Goal: Task Accomplishment & Management: Use online tool/utility

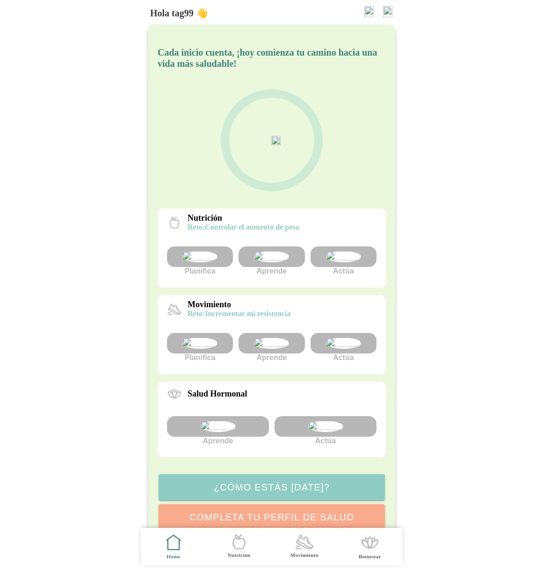
click at [384, 9] on img at bounding box center [387, 11] width 9 height 11
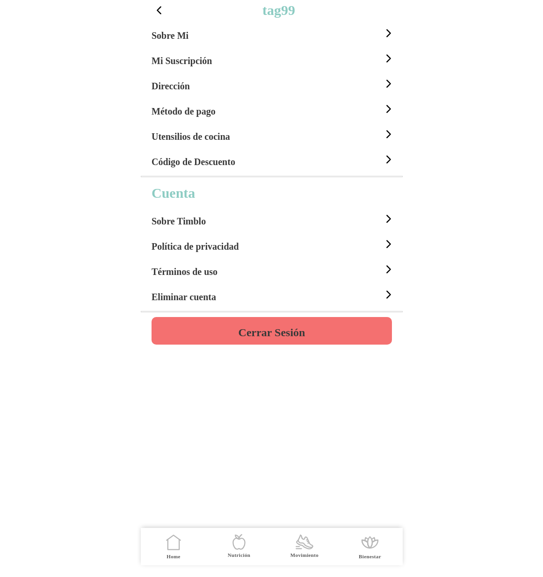
click at [275, 335] on h4 "Cerrar Sesión" at bounding box center [271, 332] width 67 height 11
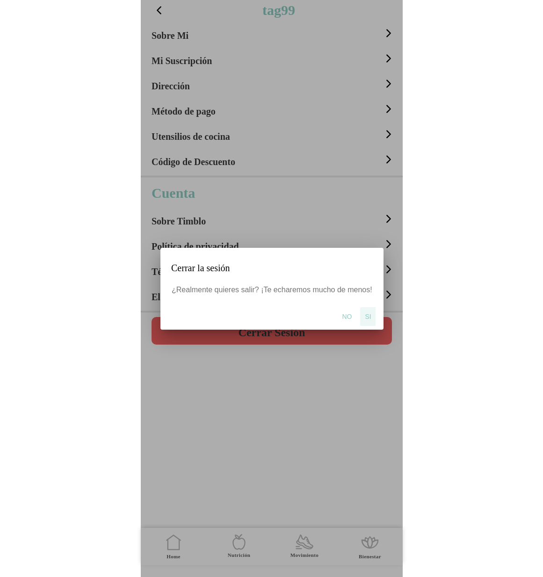
click at [362, 316] on button "Si" at bounding box center [367, 316] width 15 height 19
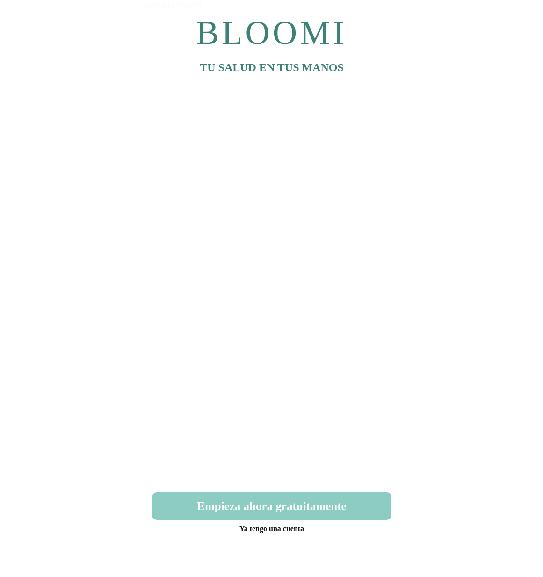
click at [288, 530] on link "Ya tengo una cuenta" at bounding box center [271, 529] width 65 height 8
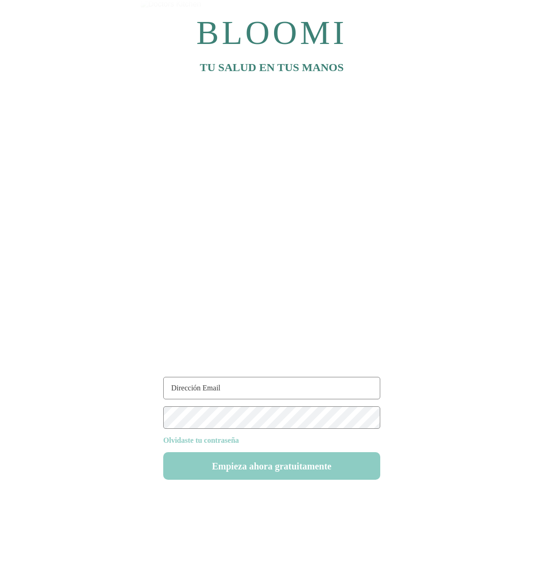
click at [237, 383] on input "text" at bounding box center [271, 388] width 217 height 22
type input "[EMAIL_ADDRESS][DOMAIN_NAME]"
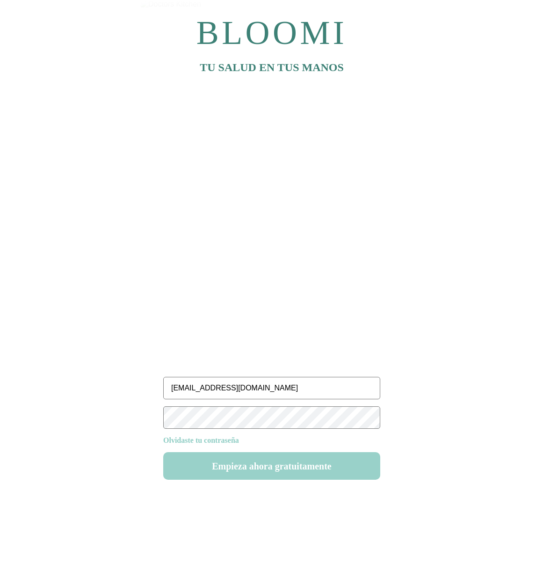
click at [252, 471] on button "Empieza ahora gratuitamente" at bounding box center [271, 466] width 217 height 28
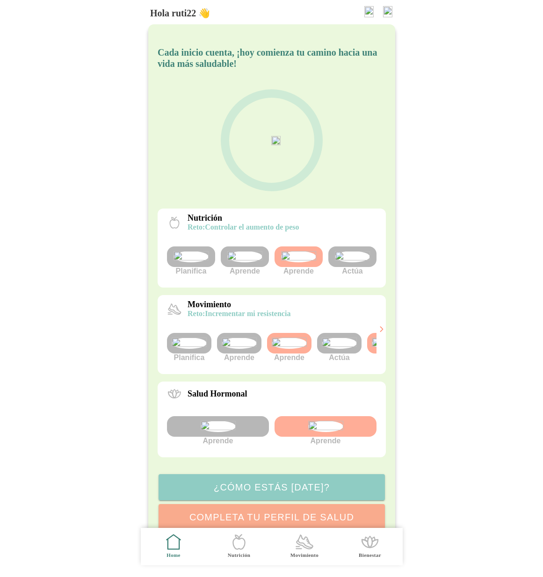
click at [341, 349] on img at bounding box center [339, 343] width 35 height 11
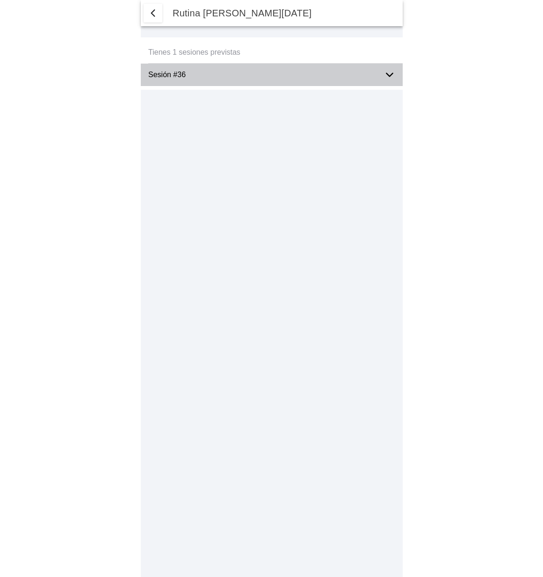
click at [394, 73] on icon at bounding box center [389, 74] width 11 height 11
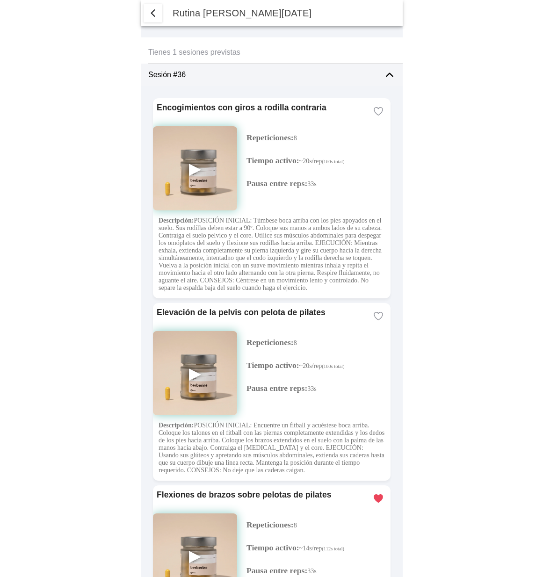
click at [152, 15] on span "button" at bounding box center [152, 12] width 11 height 11
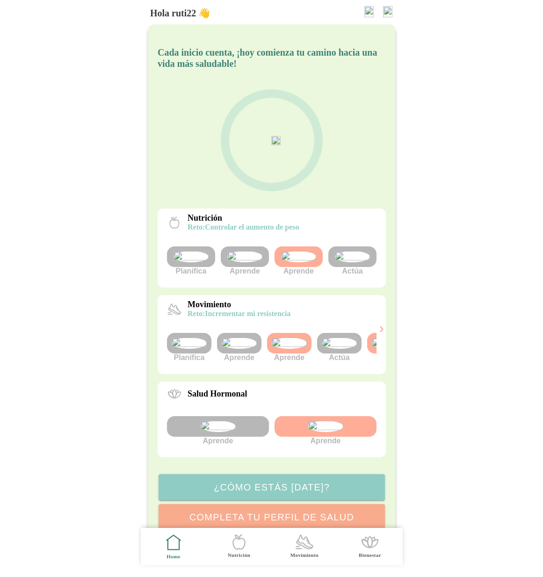
click at [341, 349] on img at bounding box center [339, 343] width 35 height 11
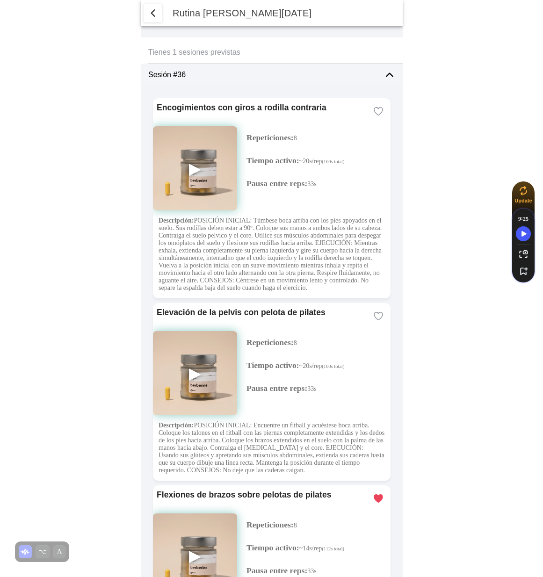
click at [157, 15] on span "button" at bounding box center [152, 12] width 11 height 11
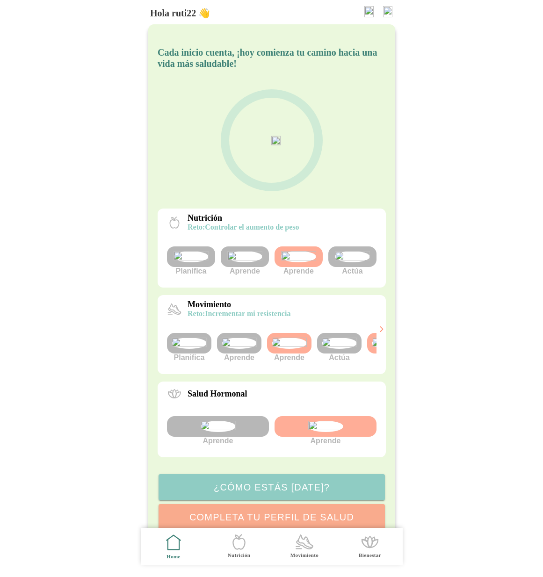
scroll to position [0, 35]
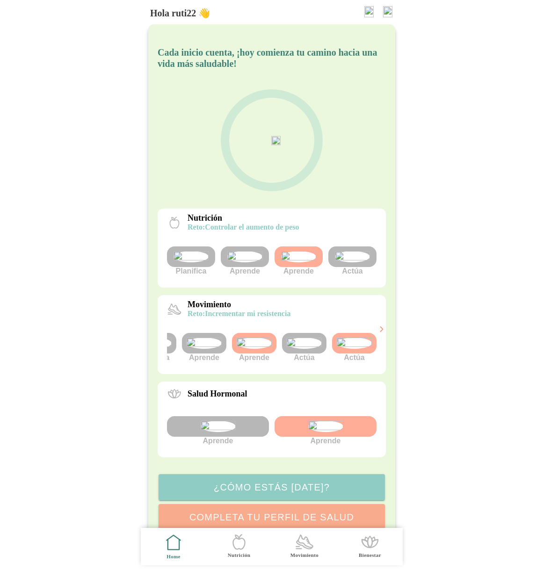
click at [347, 349] on img at bounding box center [354, 343] width 35 height 11
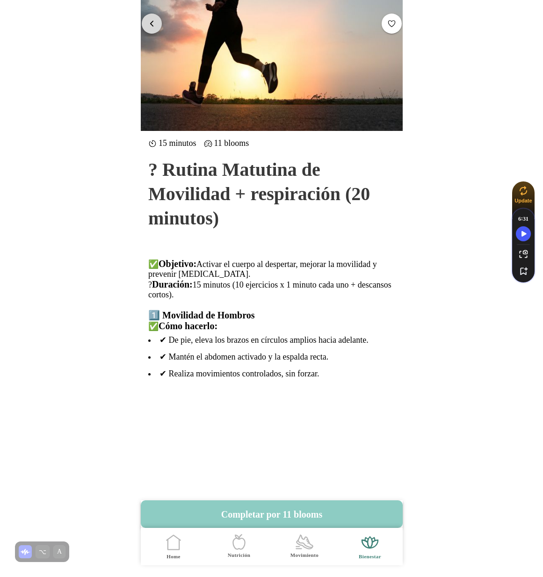
click at [151, 20] on span "button" at bounding box center [151, 23] width 9 height 9
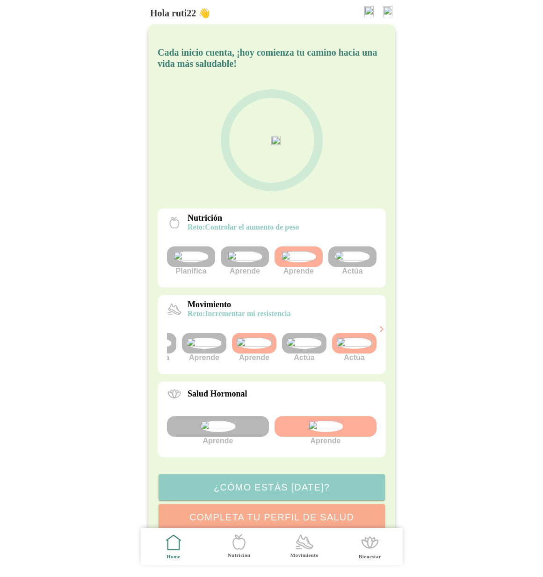
click at [307, 349] on img at bounding box center [304, 343] width 35 height 11
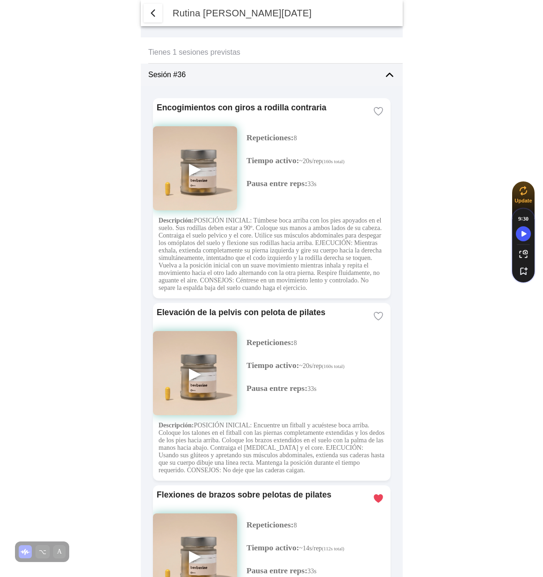
click at [155, 10] on span "button" at bounding box center [152, 12] width 11 height 11
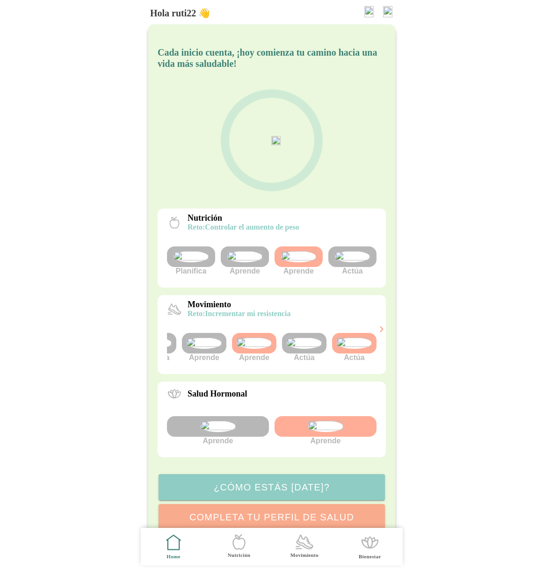
click at [350, 349] on img at bounding box center [354, 343] width 35 height 11
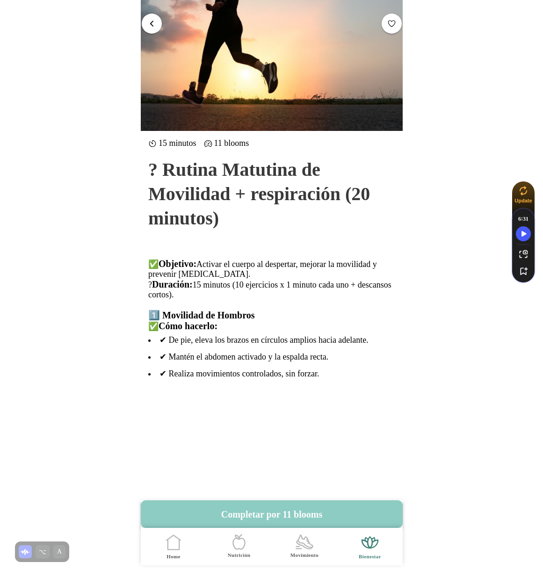
click at [153, 23] on span "button" at bounding box center [151, 23] width 9 height 9
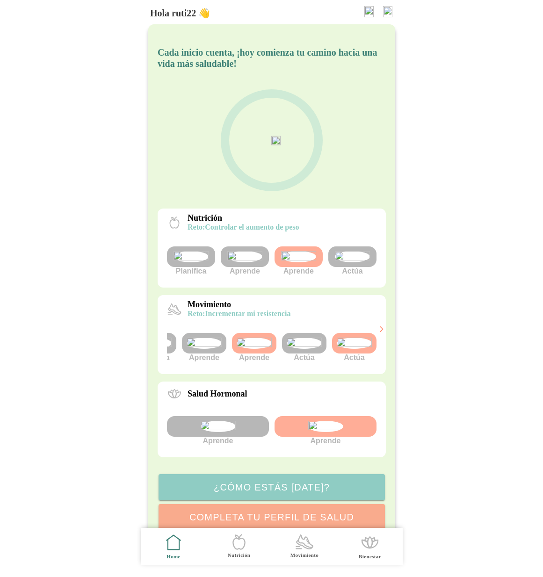
click at [308, 349] on img at bounding box center [304, 343] width 35 height 11
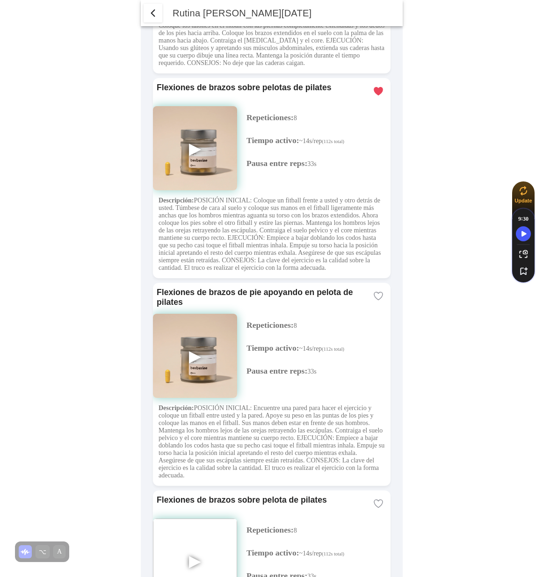
scroll to position [432, 0]
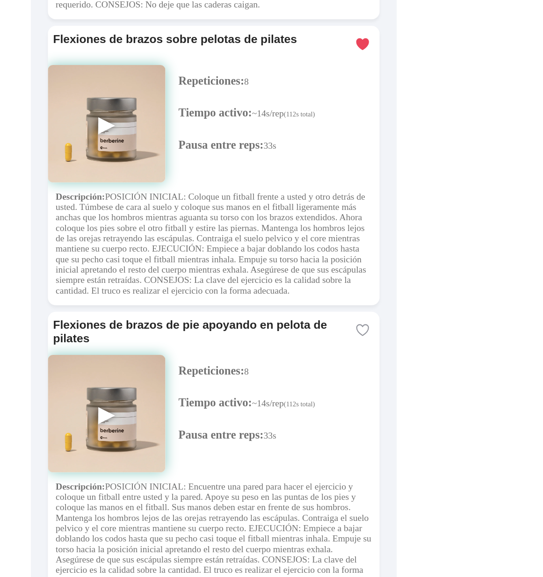
click at [193, 166] on img at bounding box center [195, 123] width 84 height 84
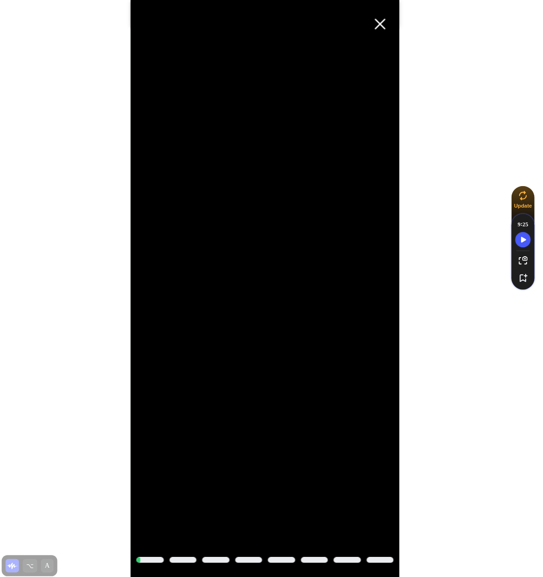
scroll to position [0, 0]
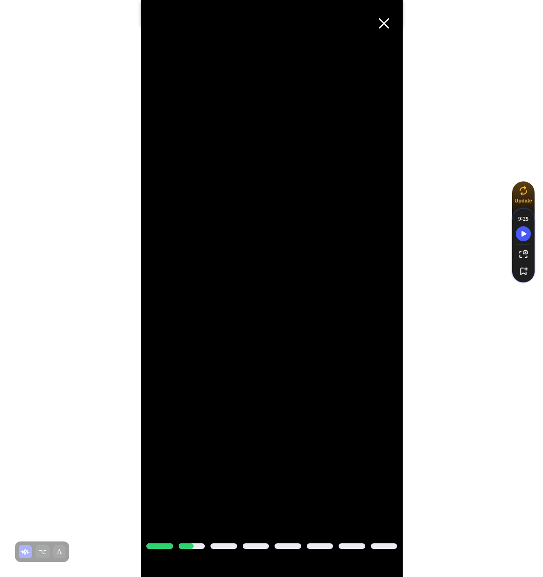
click at [387, 32] on span "Cerrar" at bounding box center [384, 23] width 21 height 21
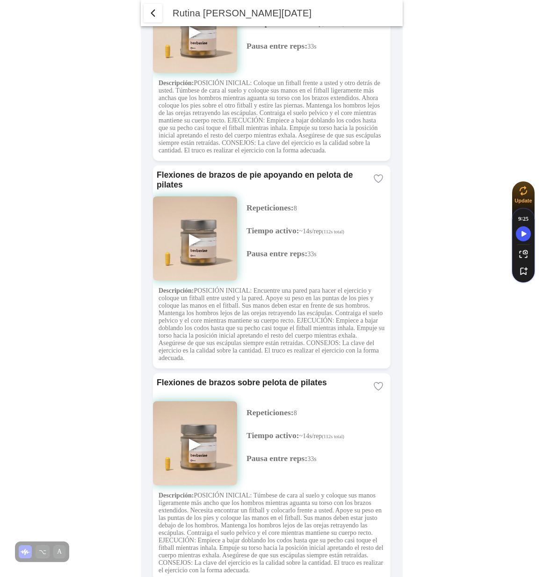
scroll to position [525, 0]
click at [195, 280] on img at bounding box center [195, 238] width 84 height 84
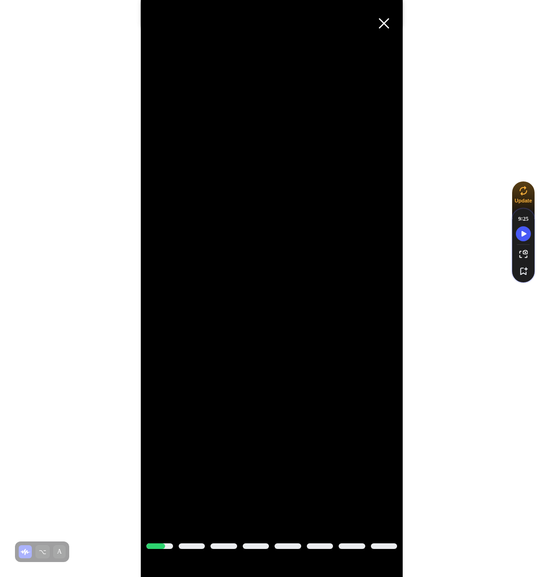
click at [389, 25] on span "Cerrar" at bounding box center [384, 23] width 21 height 21
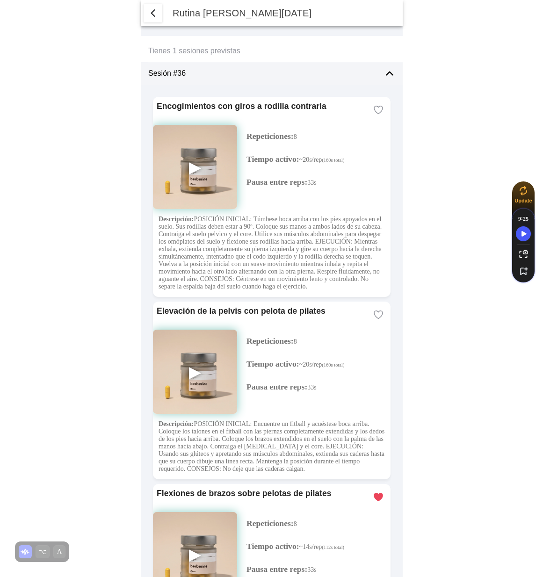
scroll to position [0, 0]
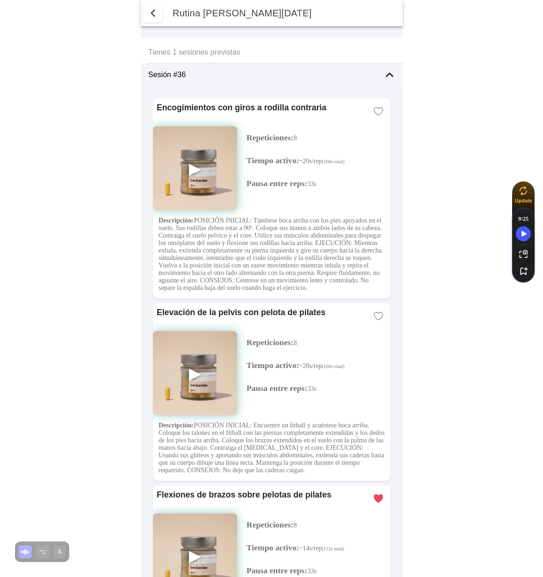
click at [199, 166] on img at bounding box center [195, 168] width 84 height 84
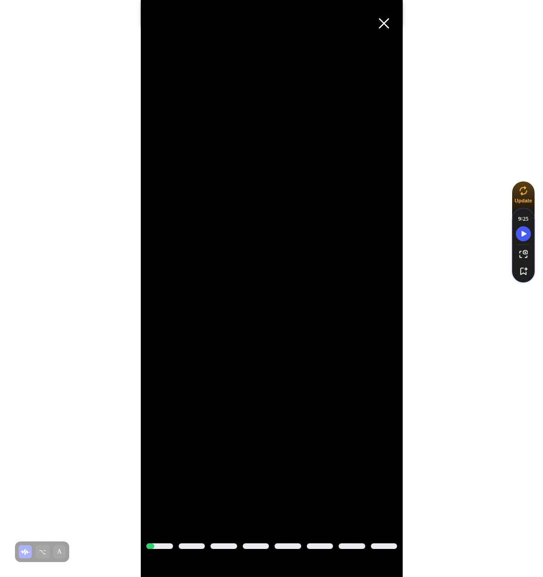
click at [386, 25] on span "Cerrar" at bounding box center [384, 23] width 21 height 21
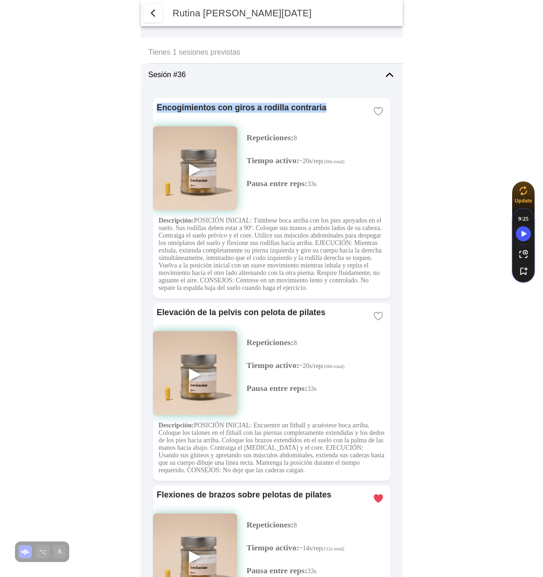
drag, startPoint x: 318, startPoint y: 104, endPoint x: 178, endPoint y: 101, distance: 139.8
click at [178, 101] on ion-card "Encogimientos con giros a rodilla contraria ▶ Repeticiones: 8 Tiempo activo: ~2…" at bounding box center [272, 198] width 238 height 200
copy ion-card-title "Encogimientos con giros a rodilla contraria"
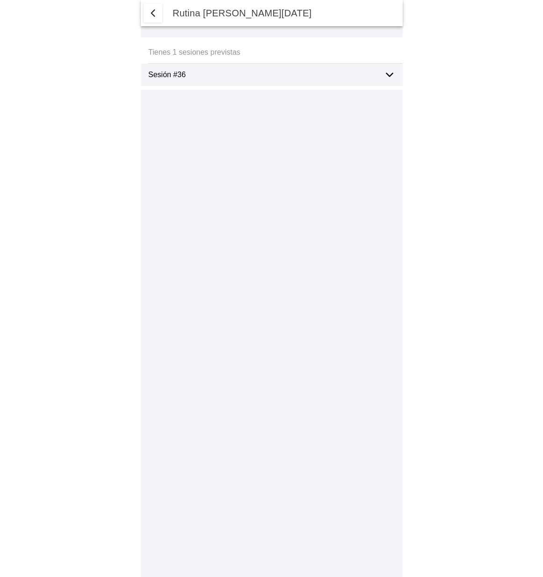
click at [369, 78] on ion-label "Sesión #36" at bounding box center [262, 75] width 228 height 8
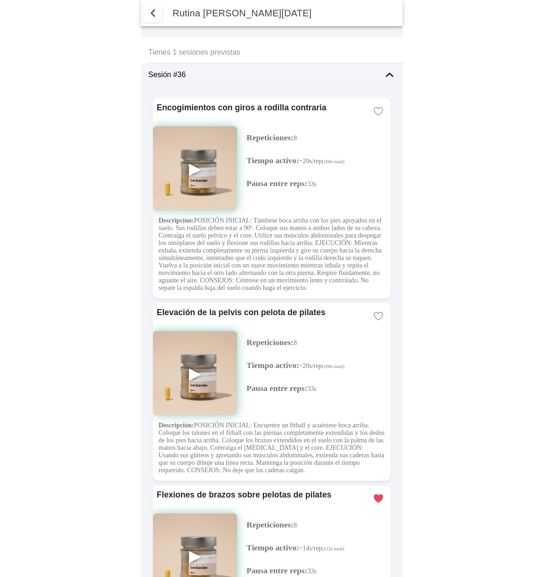
click at [197, 162] on img at bounding box center [195, 168] width 84 height 84
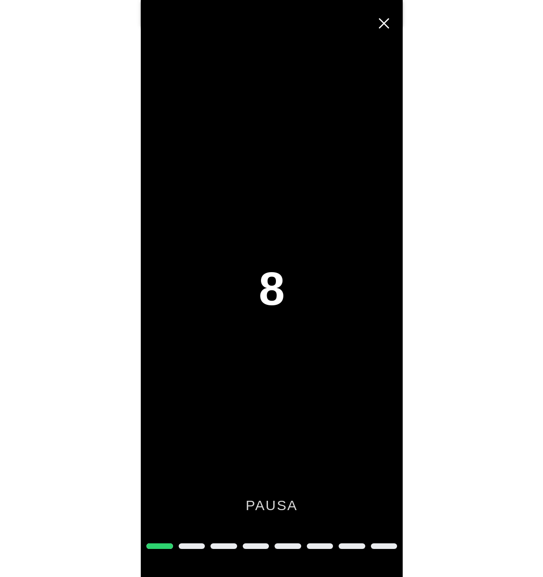
click at [388, 11] on div "8 pausa" at bounding box center [272, 288] width 262 height 577
click at [385, 19] on span "Cerrar" at bounding box center [384, 23] width 21 height 21
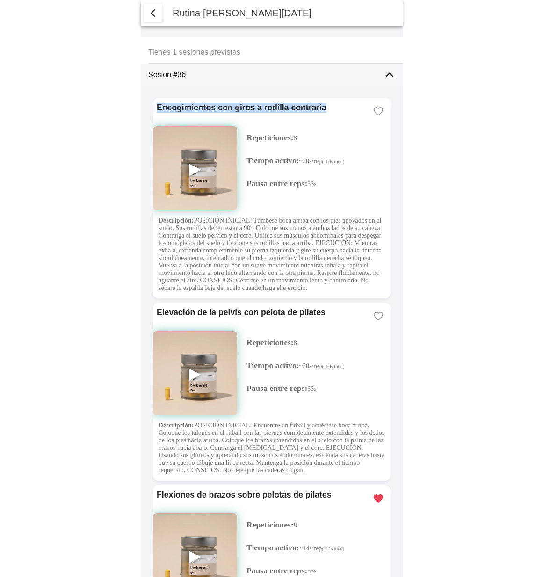
drag, startPoint x: 318, startPoint y: 106, endPoint x: 147, endPoint y: 108, distance: 171.6
copy ion-card-title "Encogimientos con giros a rodilla contraria"
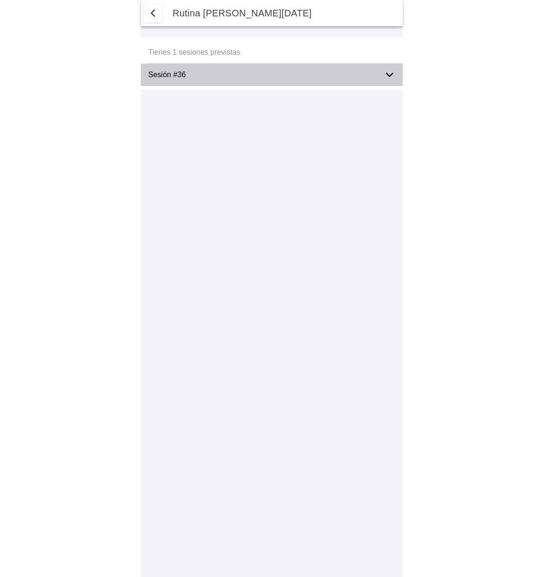
click at [389, 72] on icon at bounding box center [389, 74] width 11 height 11
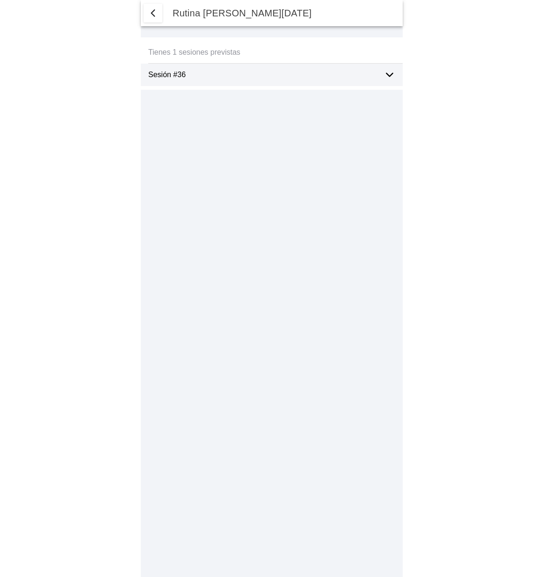
click at [387, 72] on icon at bounding box center [389, 74] width 11 height 11
